Goal: Navigation & Orientation: Go to known website

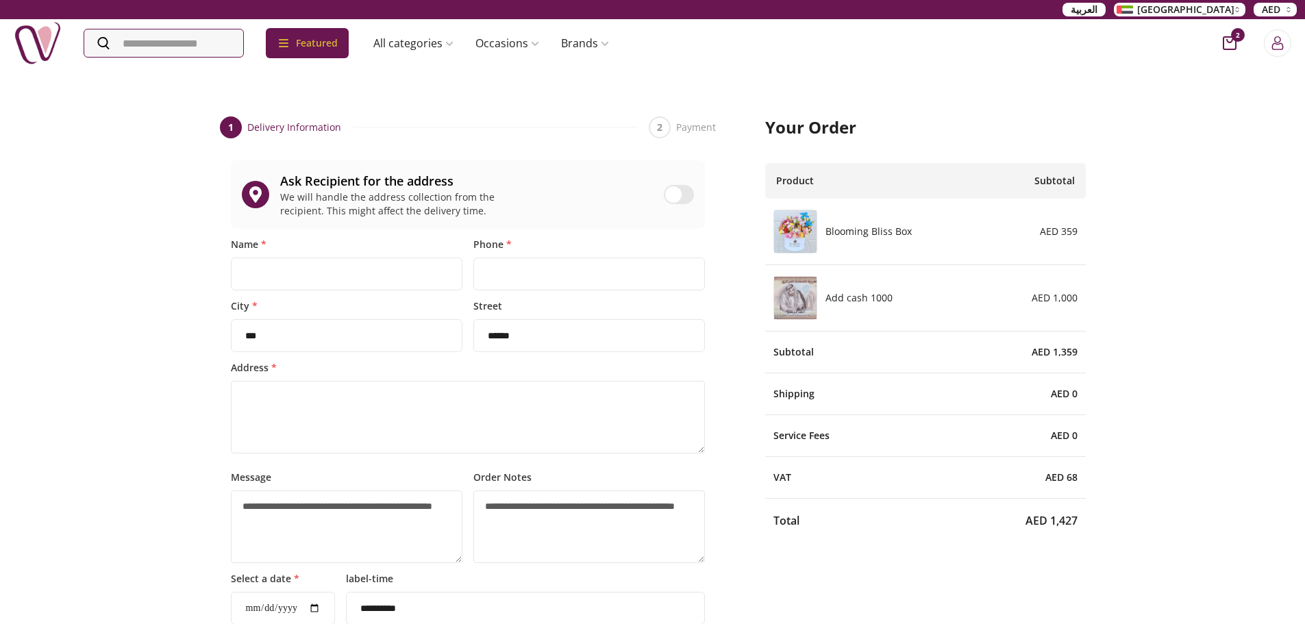
click at [38, 38] on img at bounding box center [38, 43] width 48 height 48
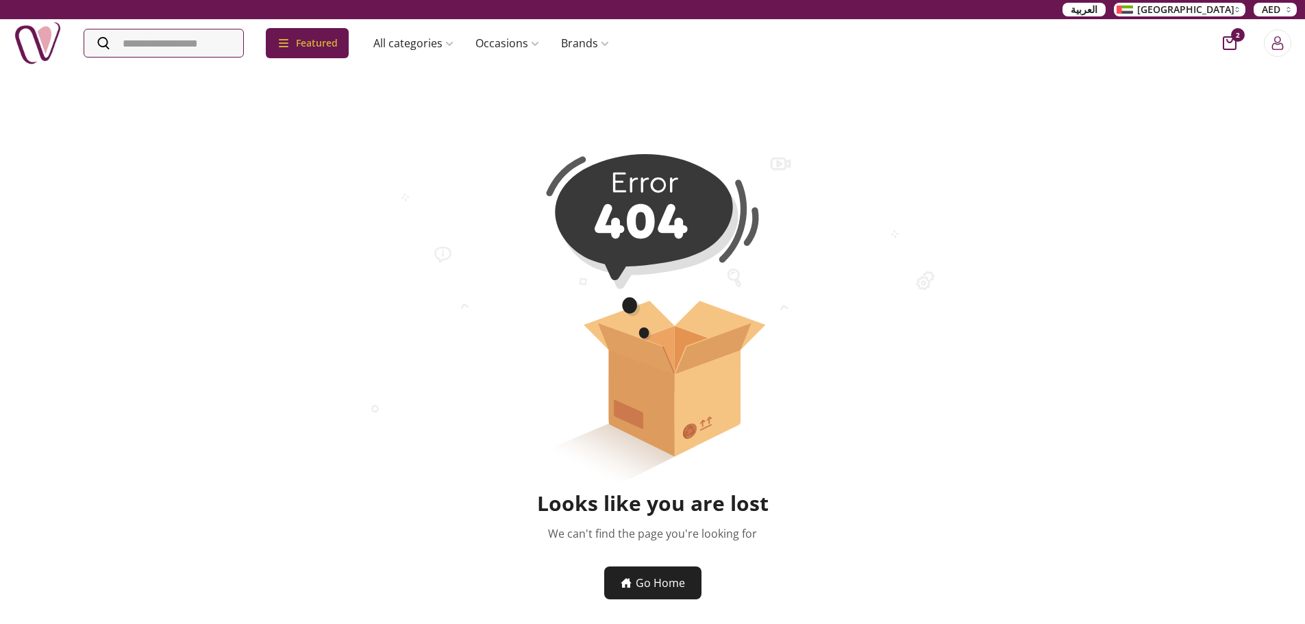
click at [50, 36] on img at bounding box center [38, 43] width 48 height 48
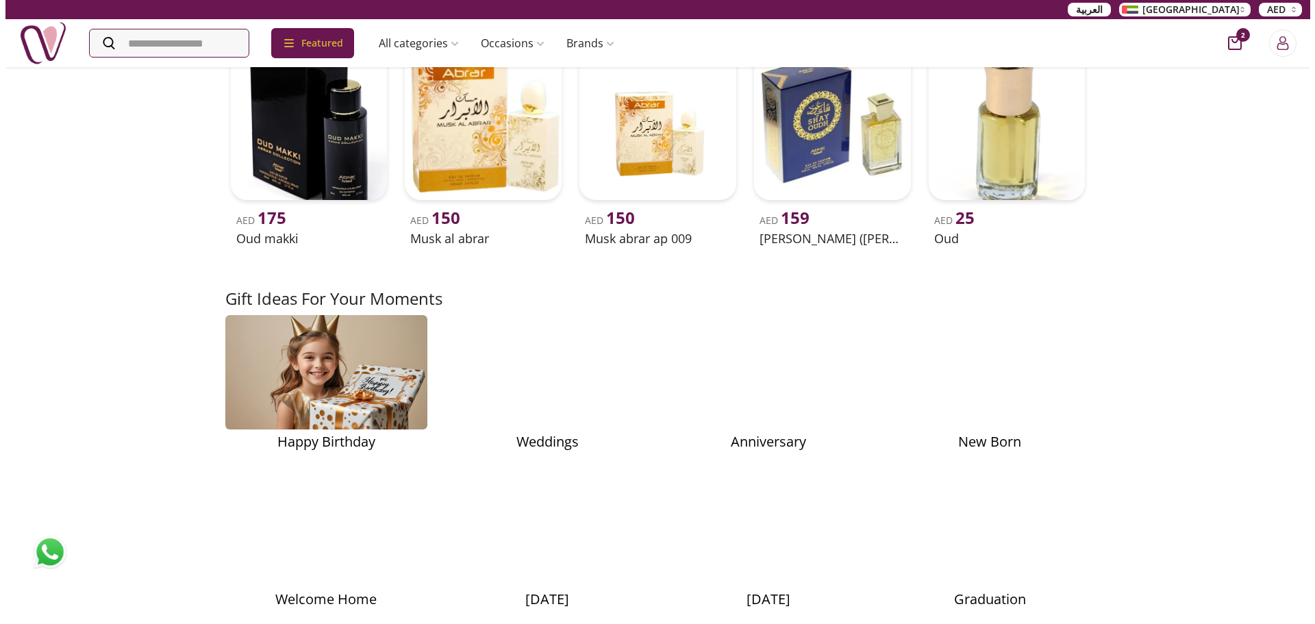
scroll to position [1987, 0]
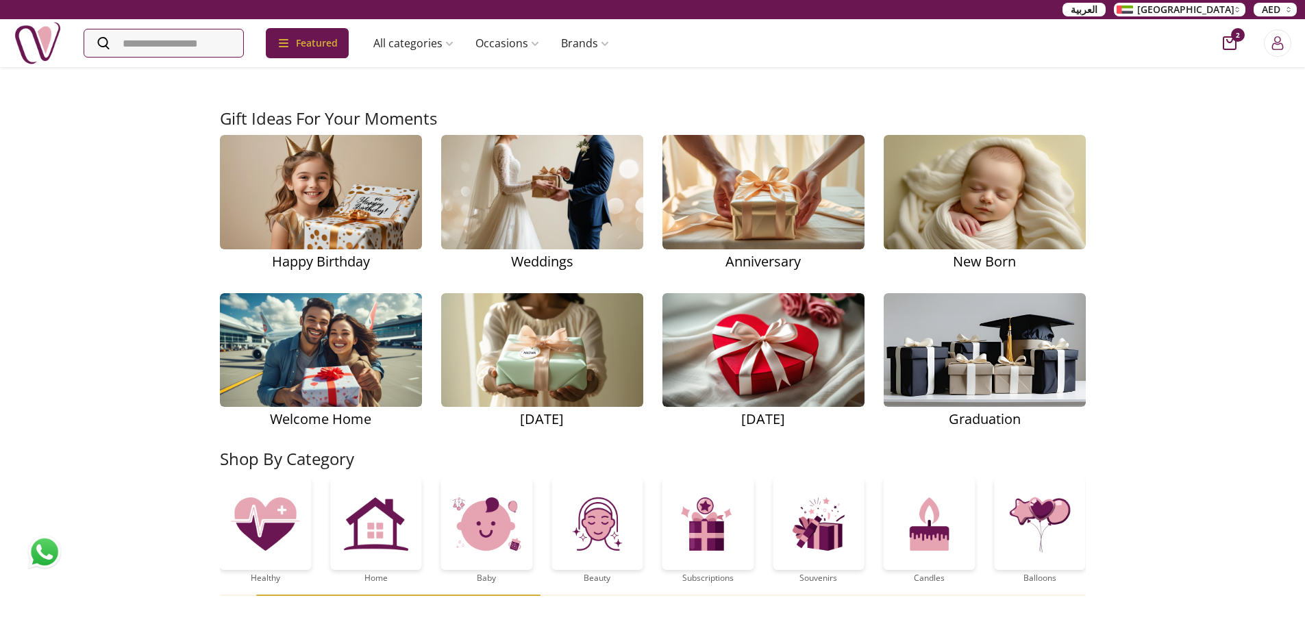
click at [1231, 42] on icon "cart-button" at bounding box center [1230, 43] width 14 height 14
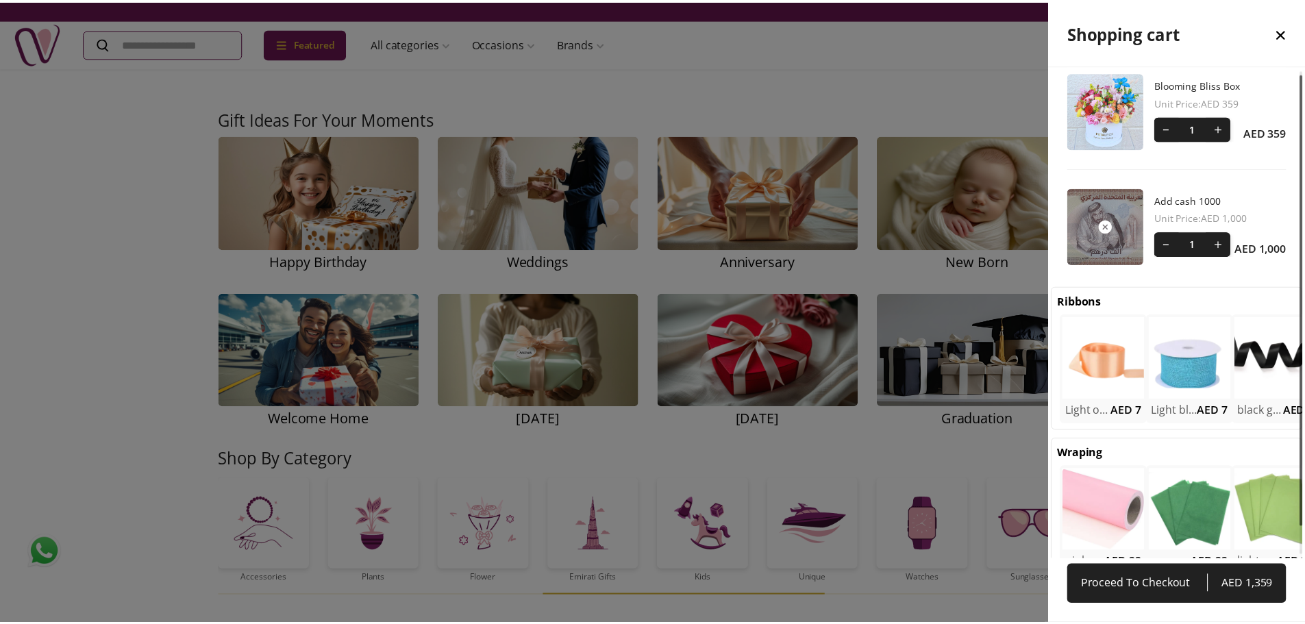
scroll to position [0, 0]
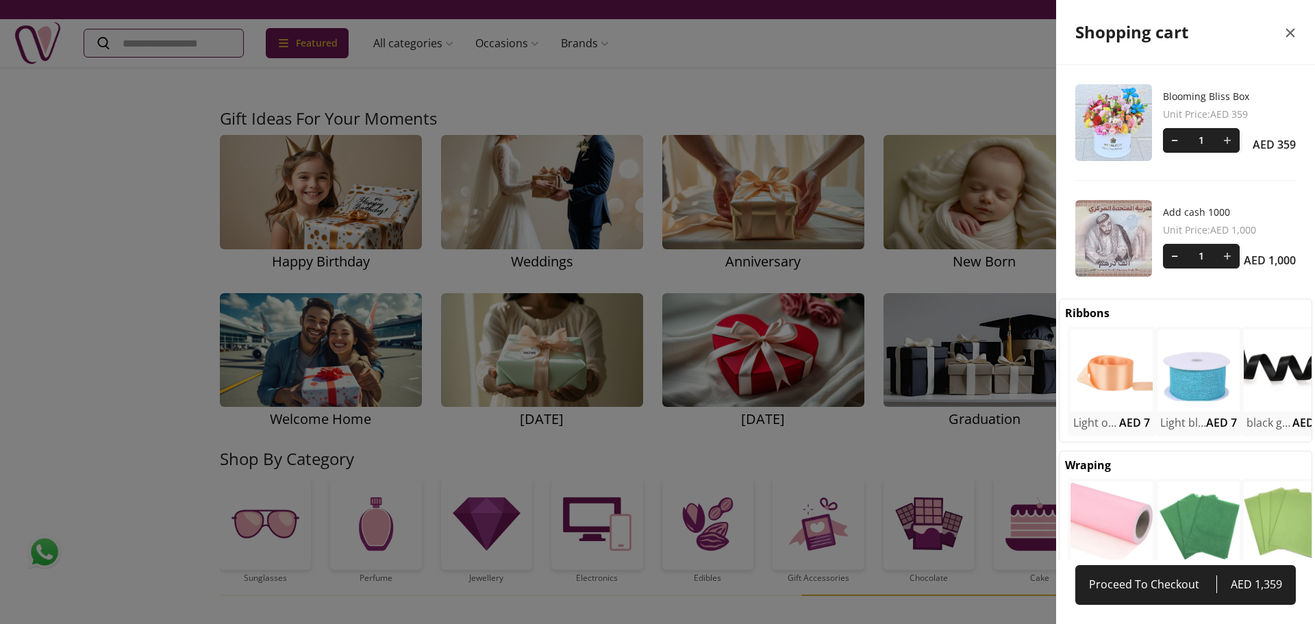
click at [1287, 36] on icon "close" at bounding box center [1291, 33] width 9 height 9
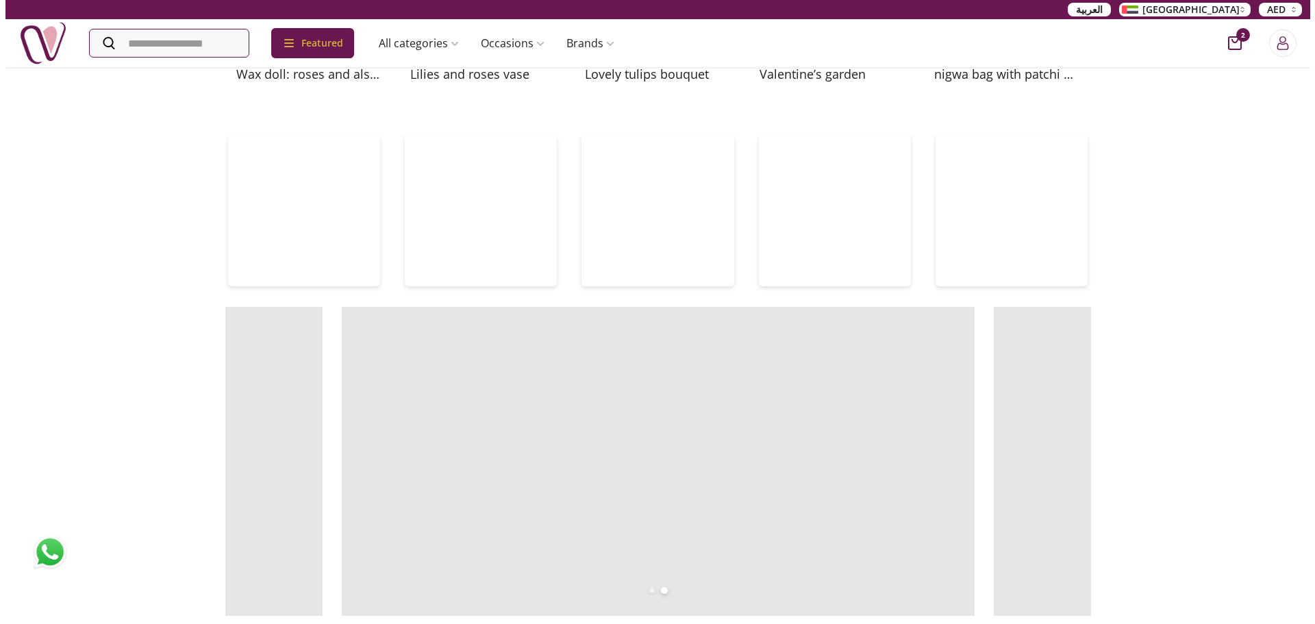
scroll to position [480, 0]
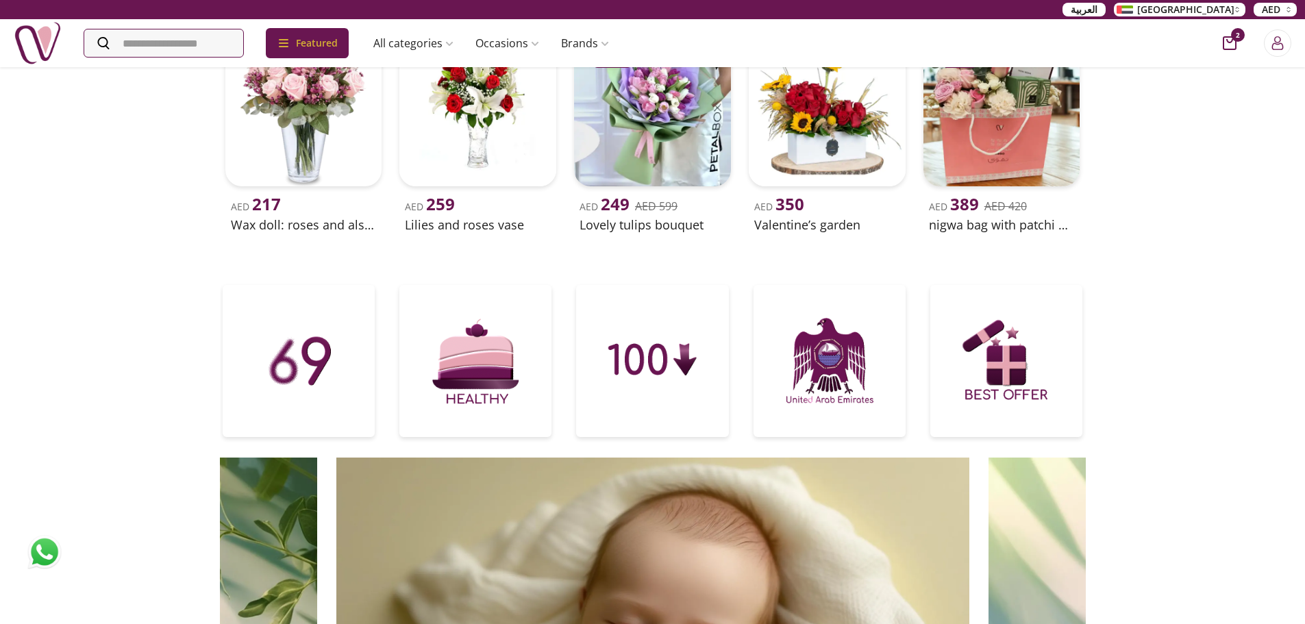
click at [184, 60] on div "Featured Accessories Cake Flower Kids All categories musk&bakhoor Healthy Home …" at bounding box center [317, 43] width 606 height 48
click at [190, 41] on input "Search" at bounding box center [165, 42] width 162 height 27
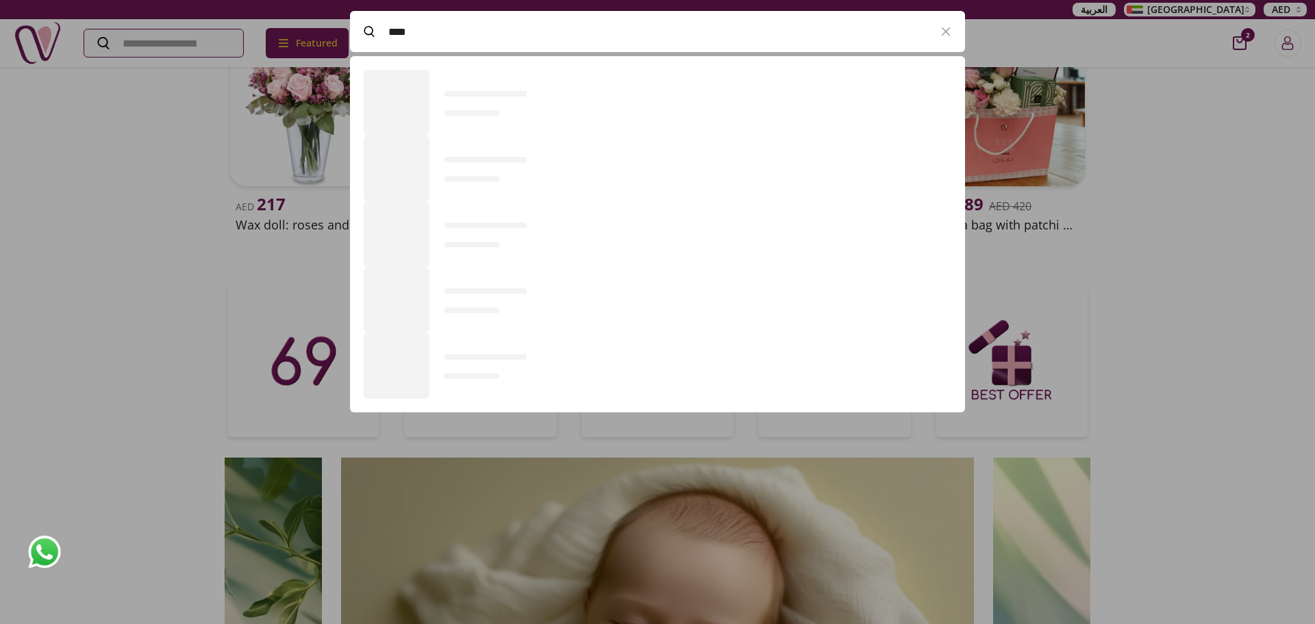
scroll to position [377, 615]
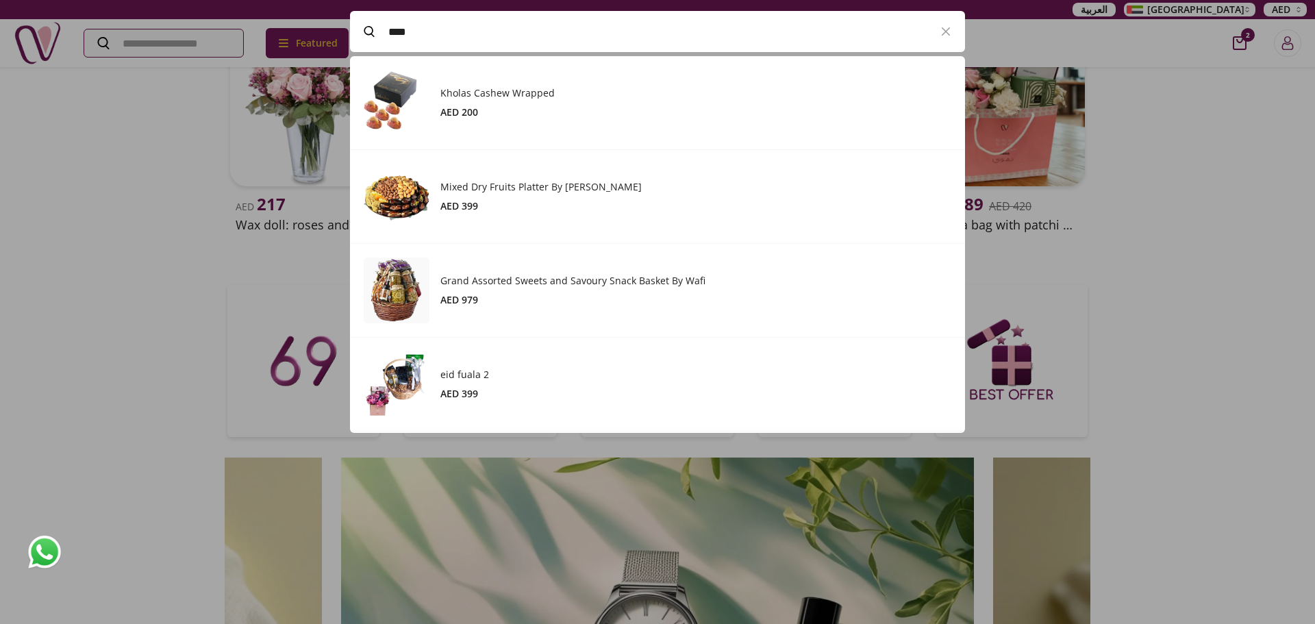
drag, startPoint x: 430, startPoint y: 25, endPoint x: 373, endPoint y: 25, distance: 56.9
click at [375, 25] on label "****" at bounding box center [638, 31] width 577 height 41
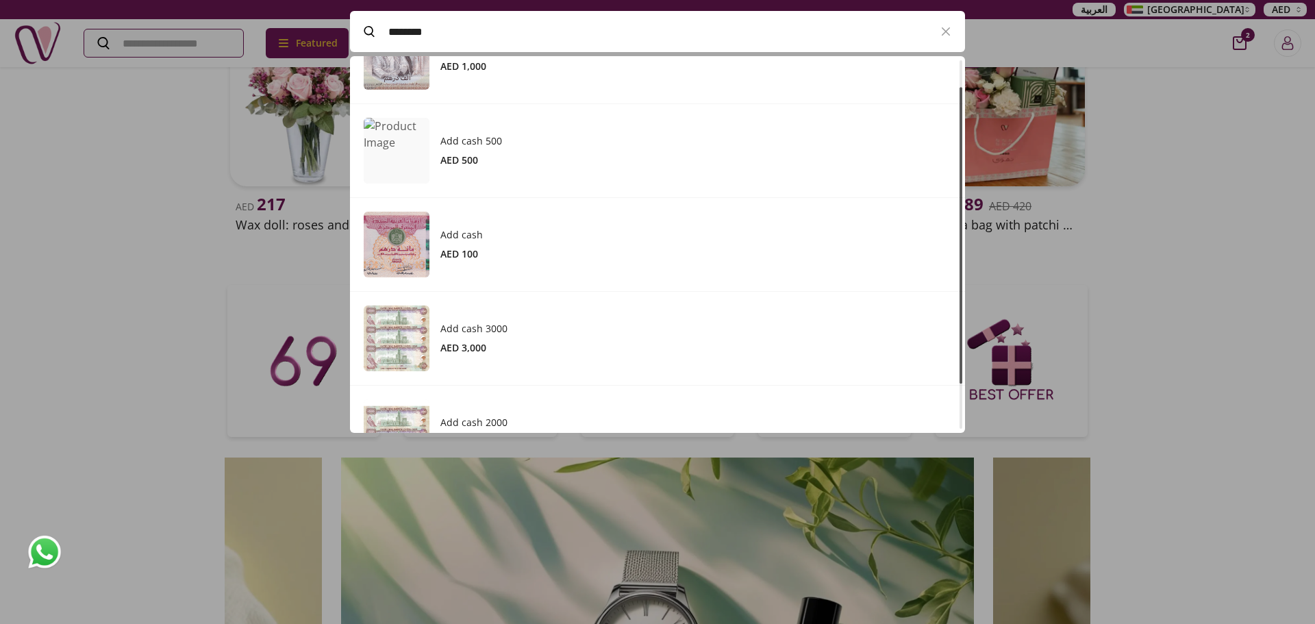
scroll to position [0, 0]
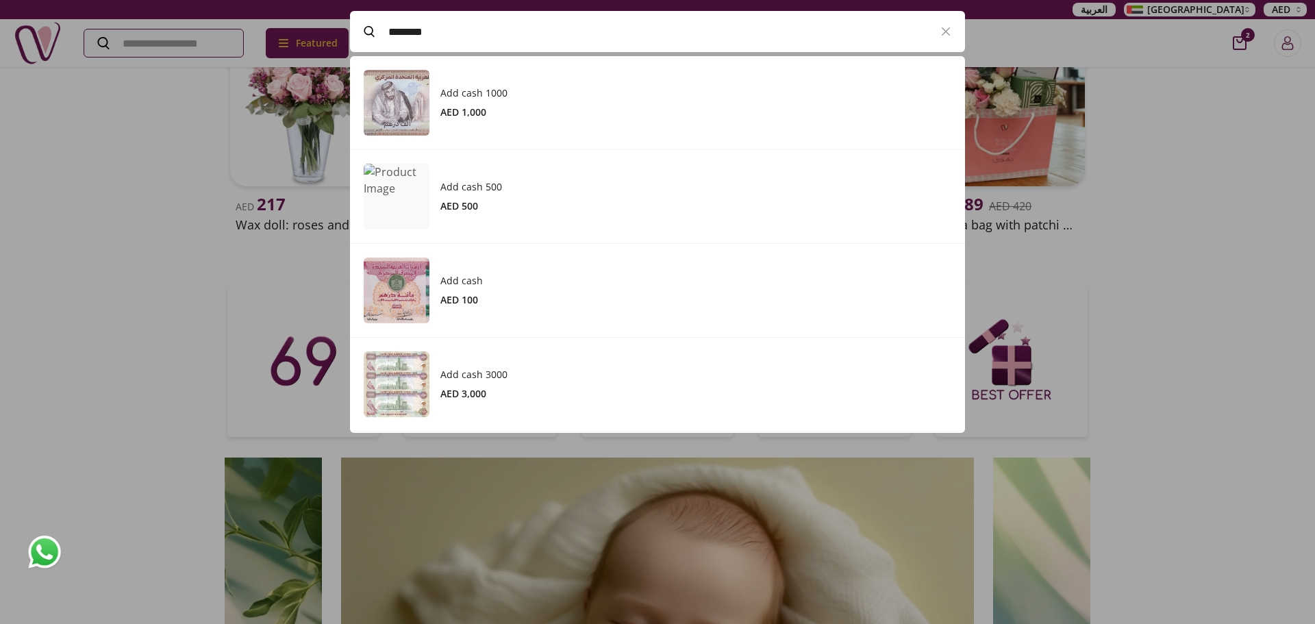
type input "********"
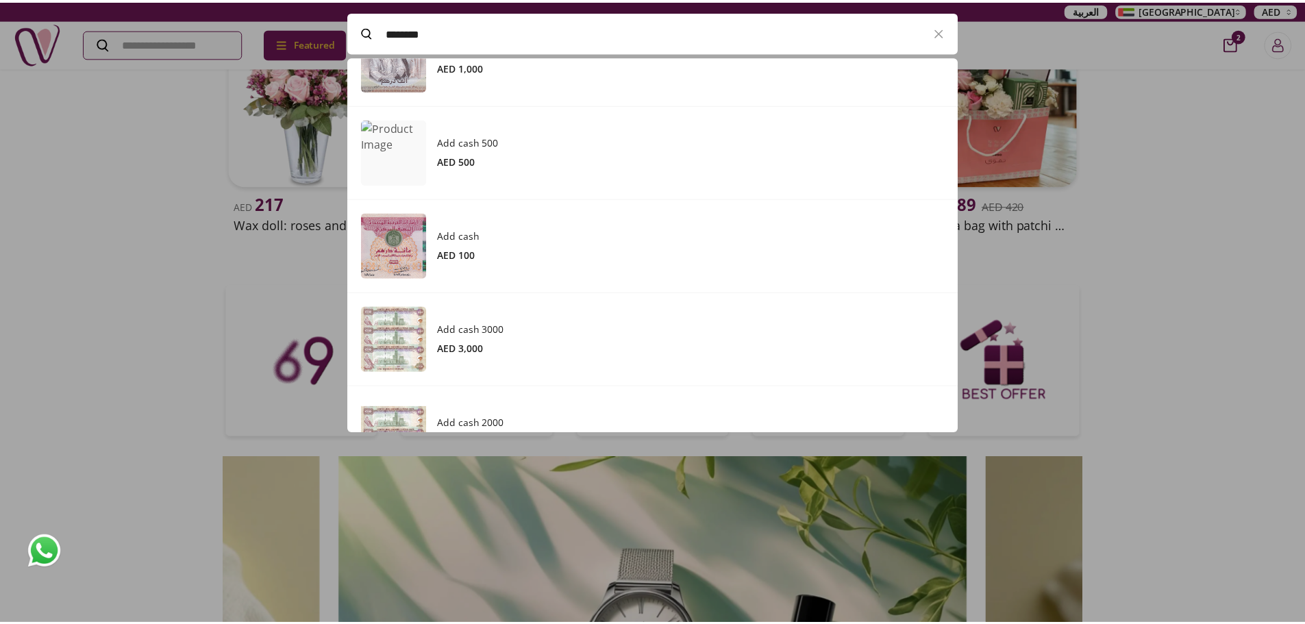
scroll to position [92, 0]
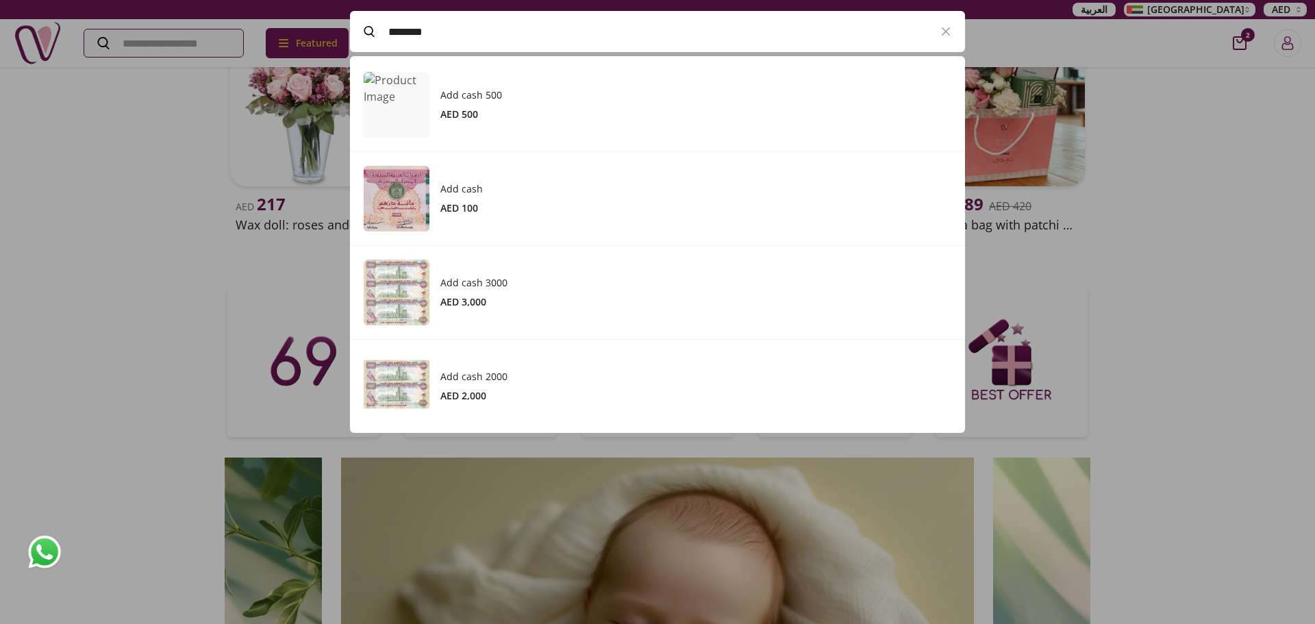
click at [1140, 204] on div at bounding box center [657, 312] width 1315 height 624
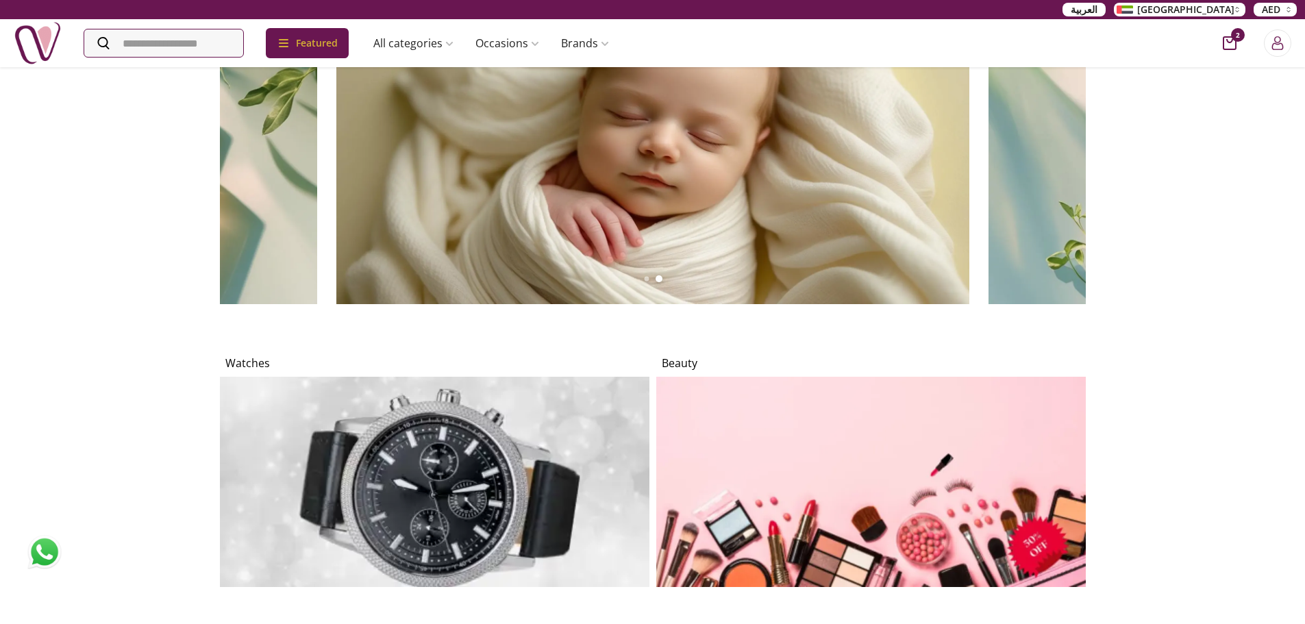
scroll to position [1096, 0]
